Goal: Task Accomplishment & Management: Use online tool/utility

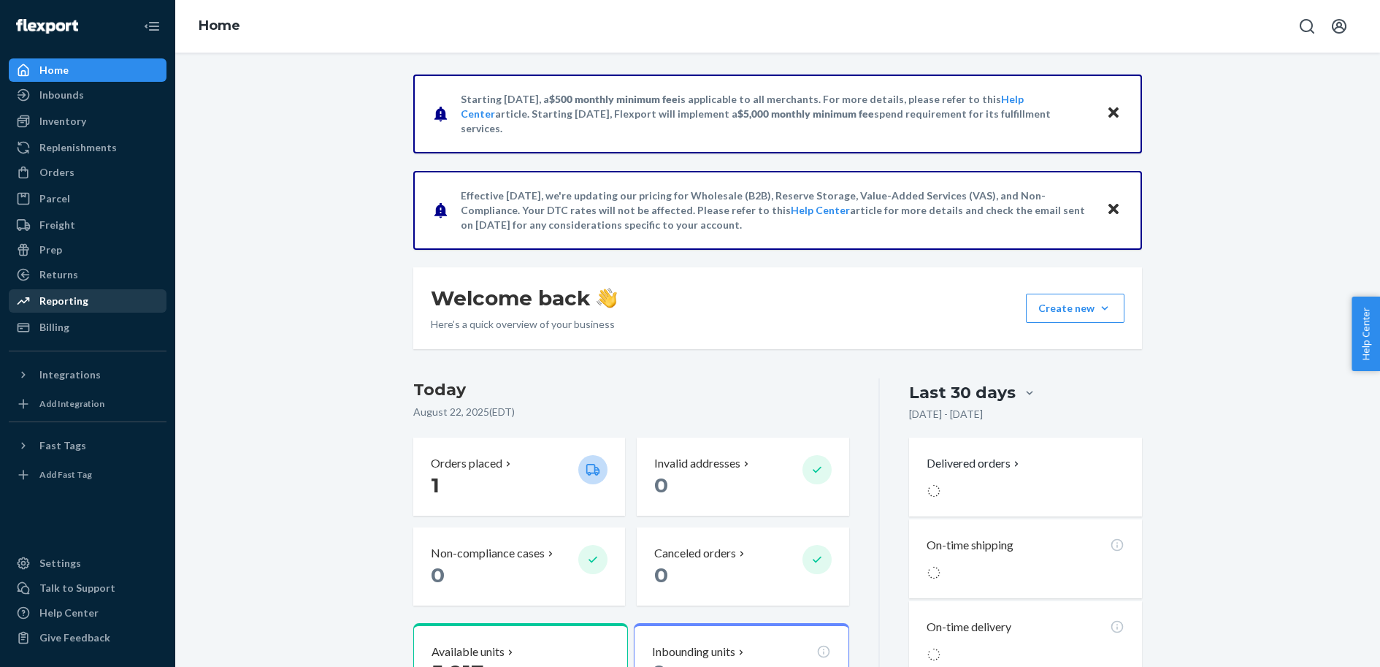
click at [62, 299] on div "Reporting" at bounding box center [63, 301] width 49 height 15
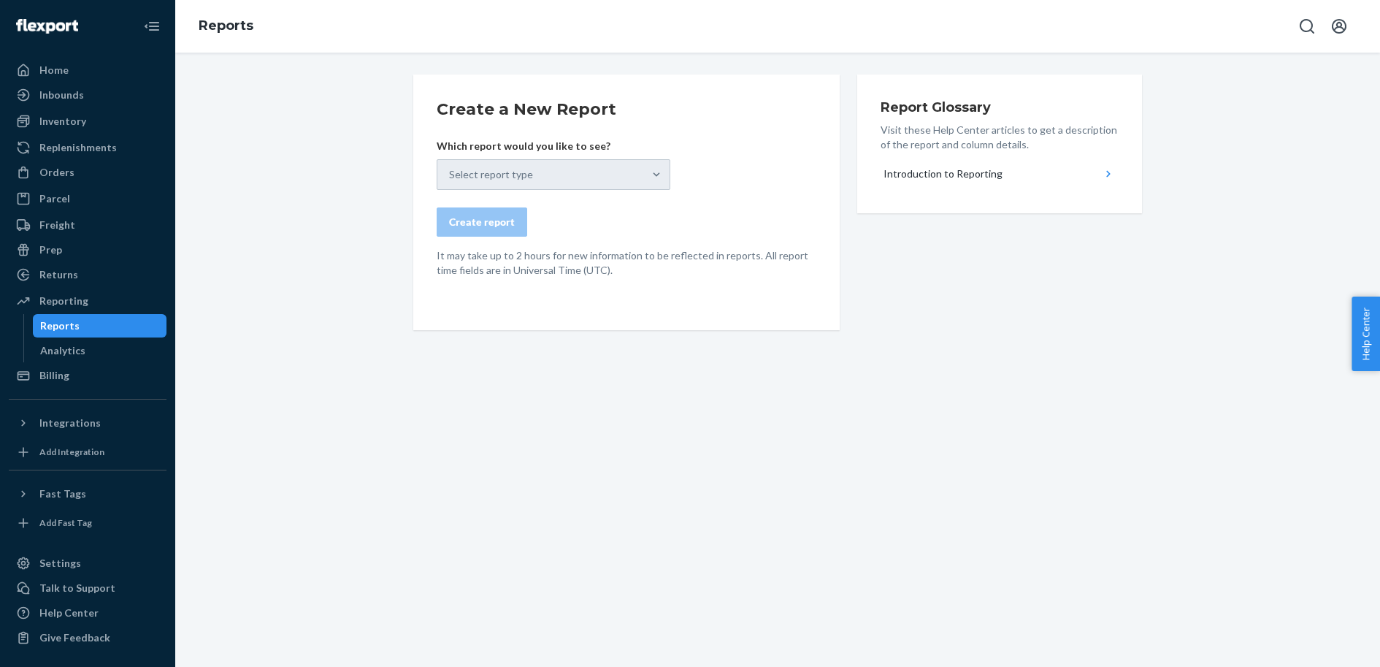
click at [518, 176] on div "Select report type" at bounding box center [554, 174] width 234 height 31
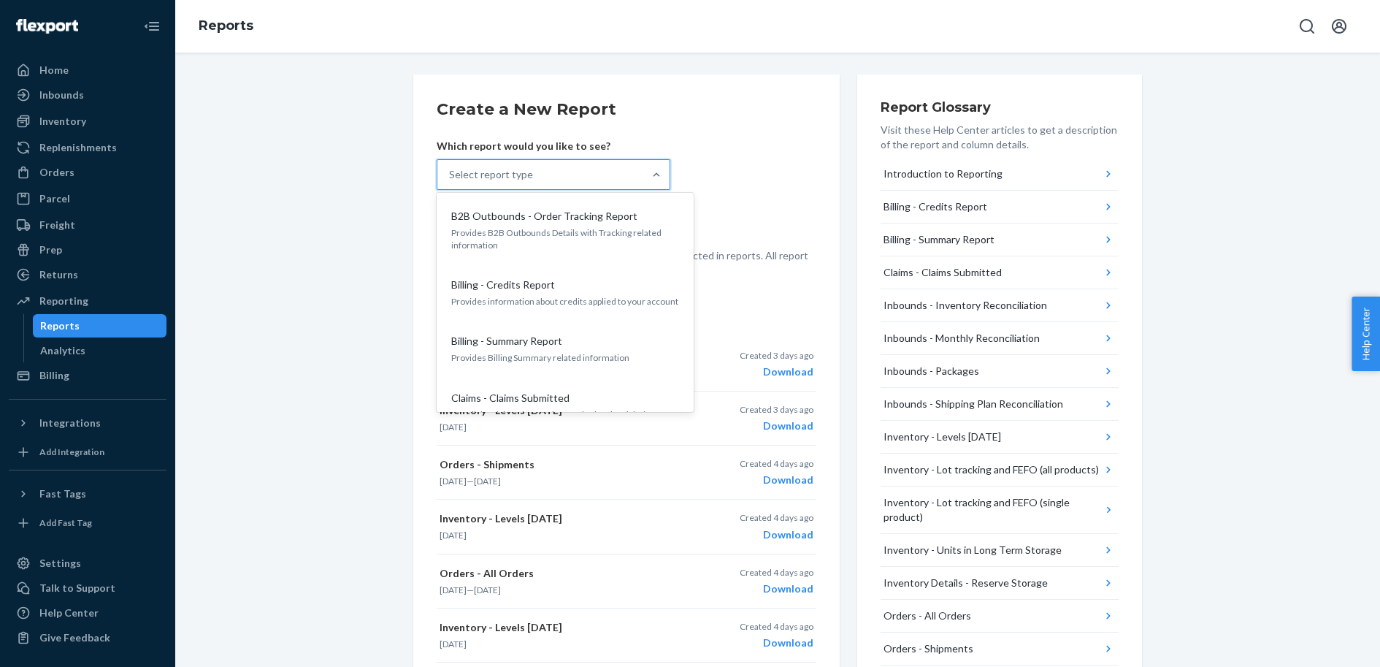
click at [575, 168] on div "Select report type" at bounding box center [540, 174] width 206 height 29
click at [451, 168] on input "option B2B Outbounds - Order Tracking Report focused, 1 of 25. 25 results avail…" at bounding box center [449, 174] width 1 height 15
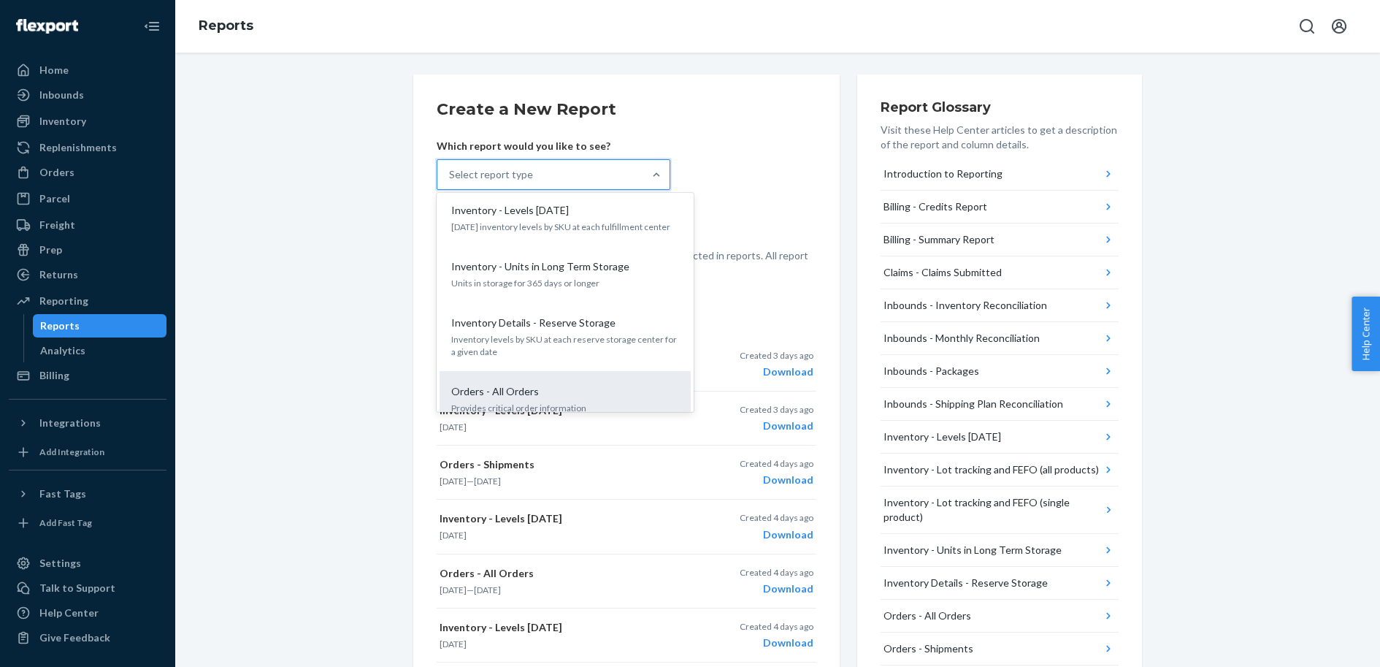
scroll to position [543, 0]
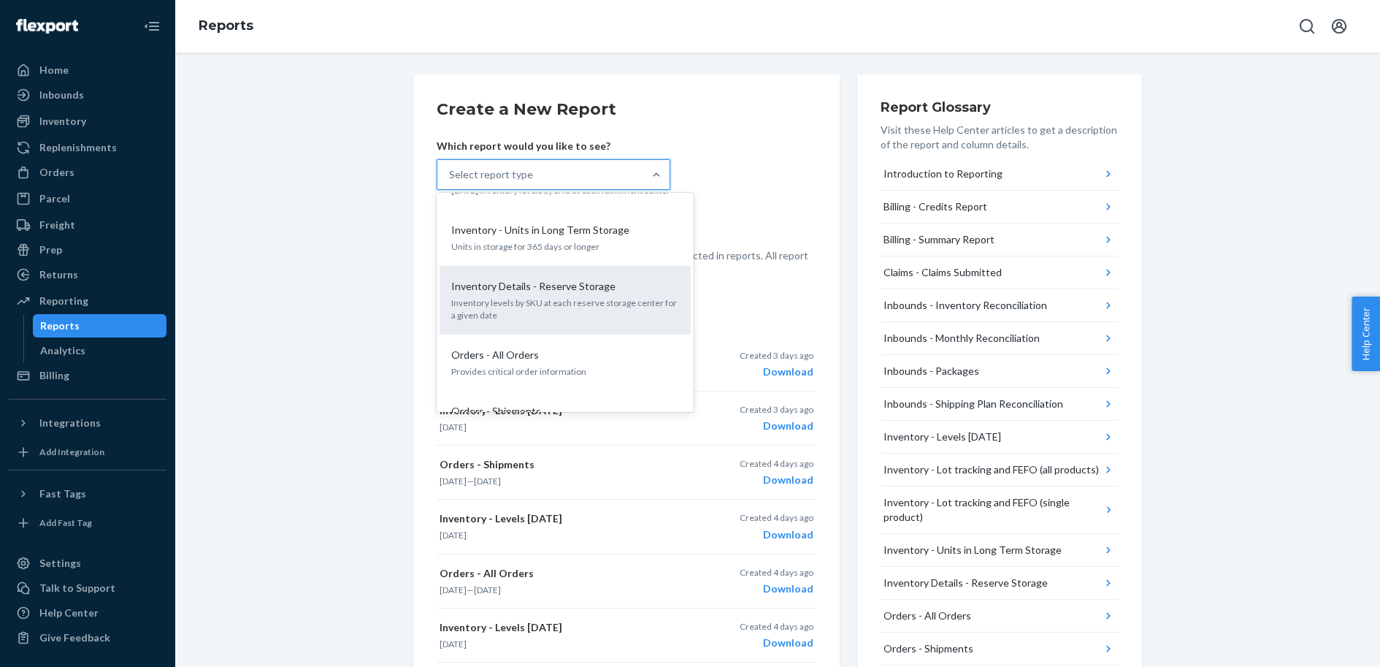
click at [604, 296] on p "Inventory levels by SKU at each reserve storage center for a given date" at bounding box center [565, 308] width 228 height 25
click at [451, 182] on input "option Inventory Details - Reserve Storage focused, 11 of 25. 25 results availa…" at bounding box center [449, 174] width 1 height 15
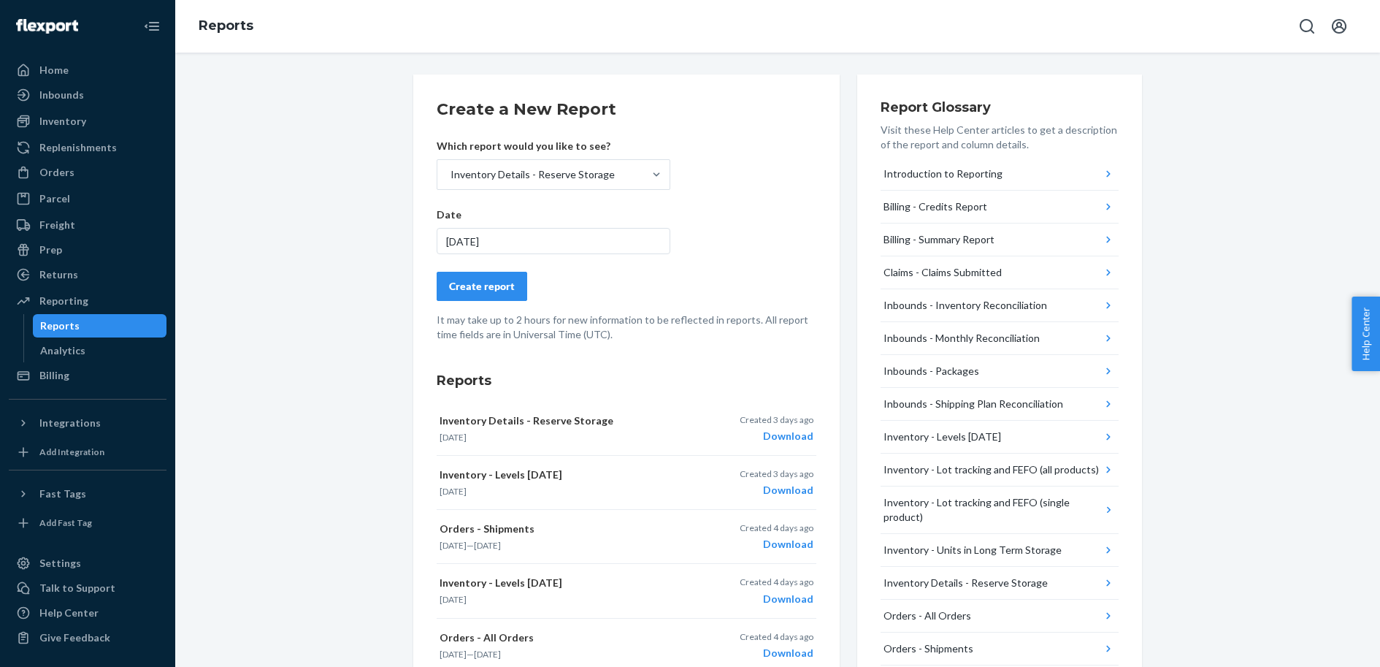
click at [493, 294] on button "Create report" at bounding box center [482, 286] width 91 height 29
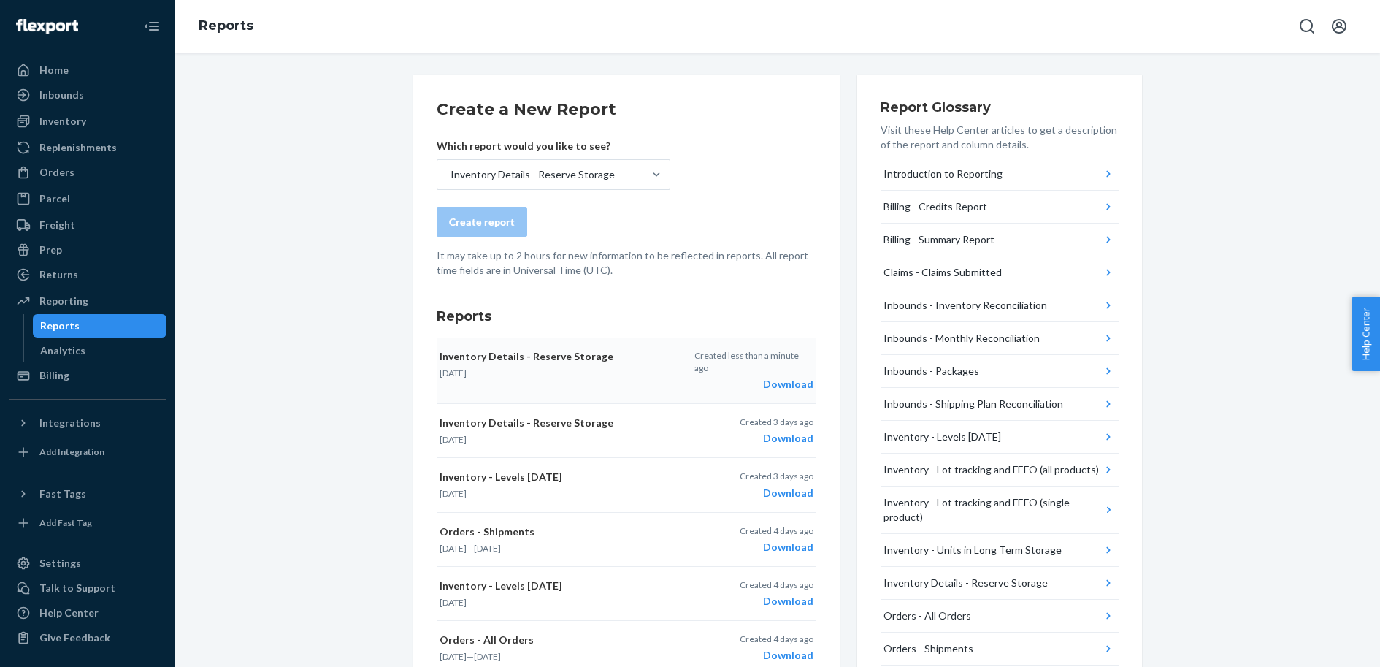
click at [809, 377] on div "Download" at bounding box center [753, 384] width 119 height 15
